Goal: Find specific page/section: Find specific page/section

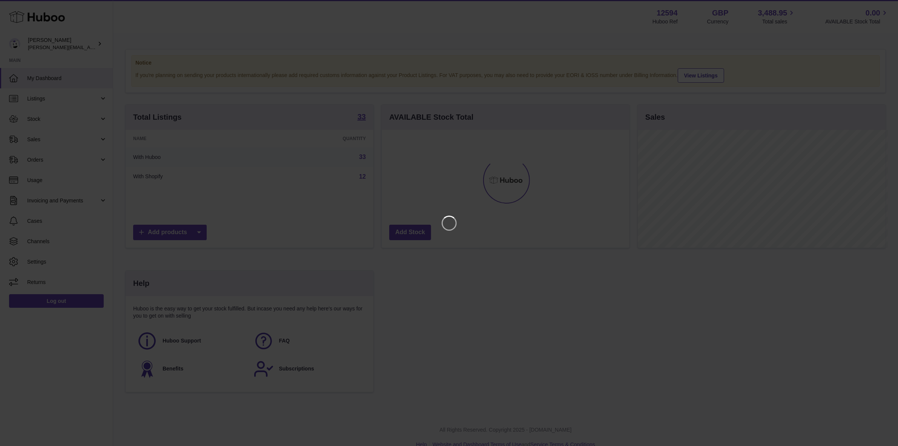
scroll to position [117, 250]
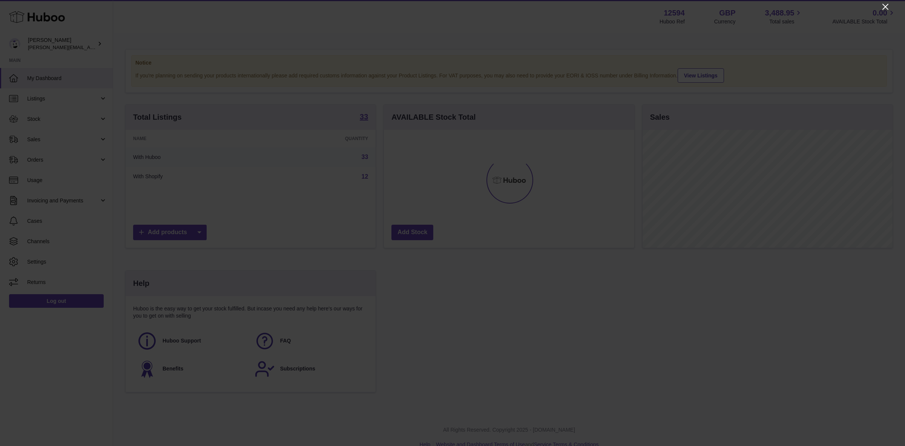
click at [890, 8] on icon "Close" at bounding box center [885, 6] width 9 height 9
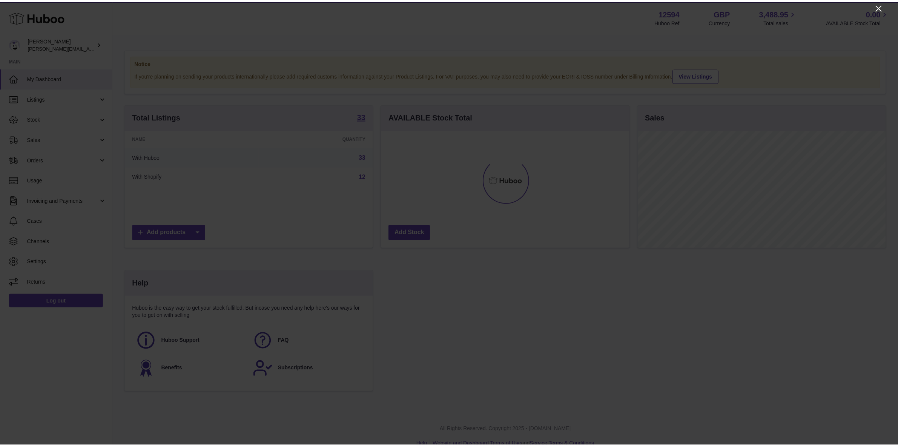
scroll to position [377120, 376990]
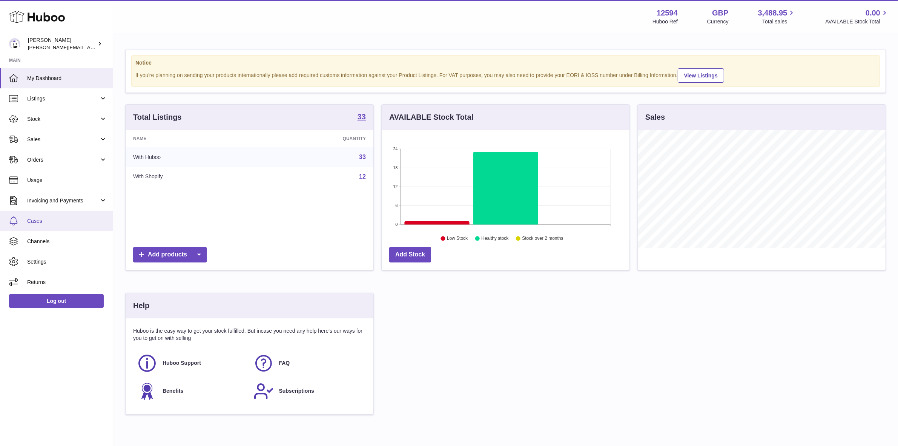
click at [38, 224] on link "Cases" at bounding box center [56, 220] width 113 height 20
click at [438, 223] on icon at bounding box center [437, 222] width 65 height 3
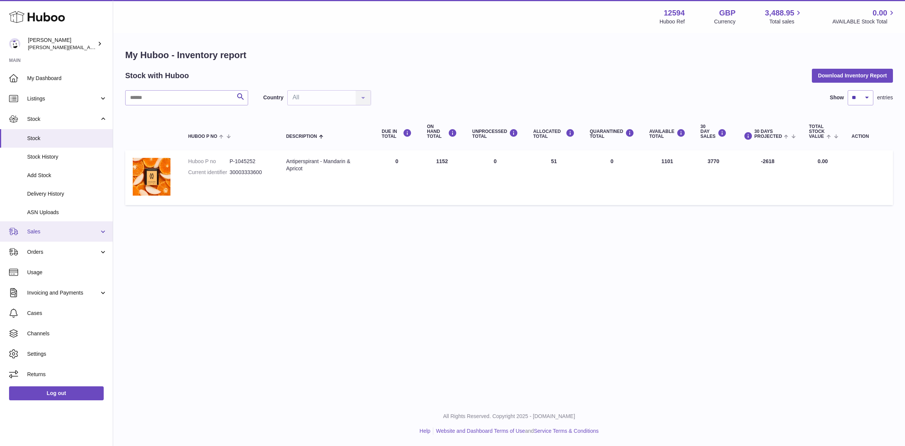
click at [38, 232] on span "Sales" at bounding box center [63, 231] width 72 height 7
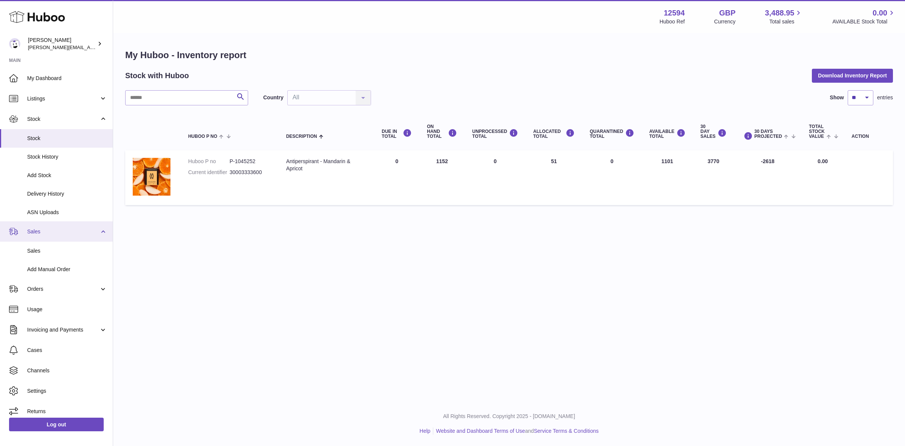
click at [51, 234] on span "Sales" at bounding box center [63, 231] width 72 height 7
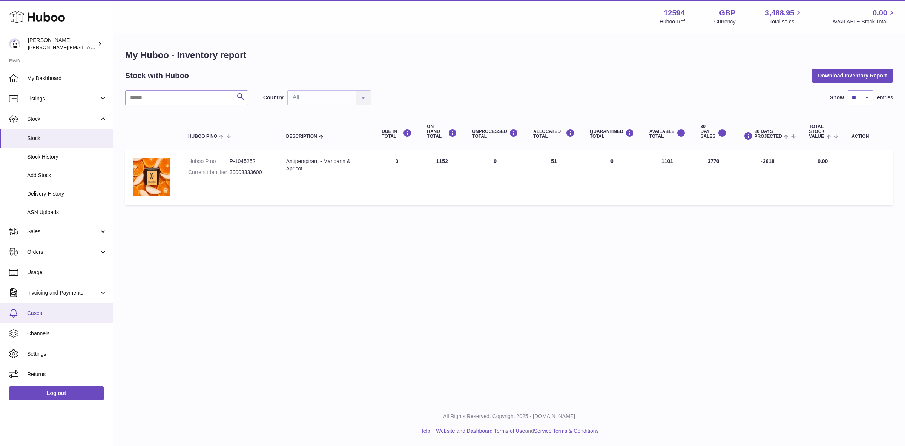
click at [42, 314] on span "Cases" at bounding box center [67, 312] width 80 height 7
